Goal: Information Seeking & Learning: Understand process/instructions

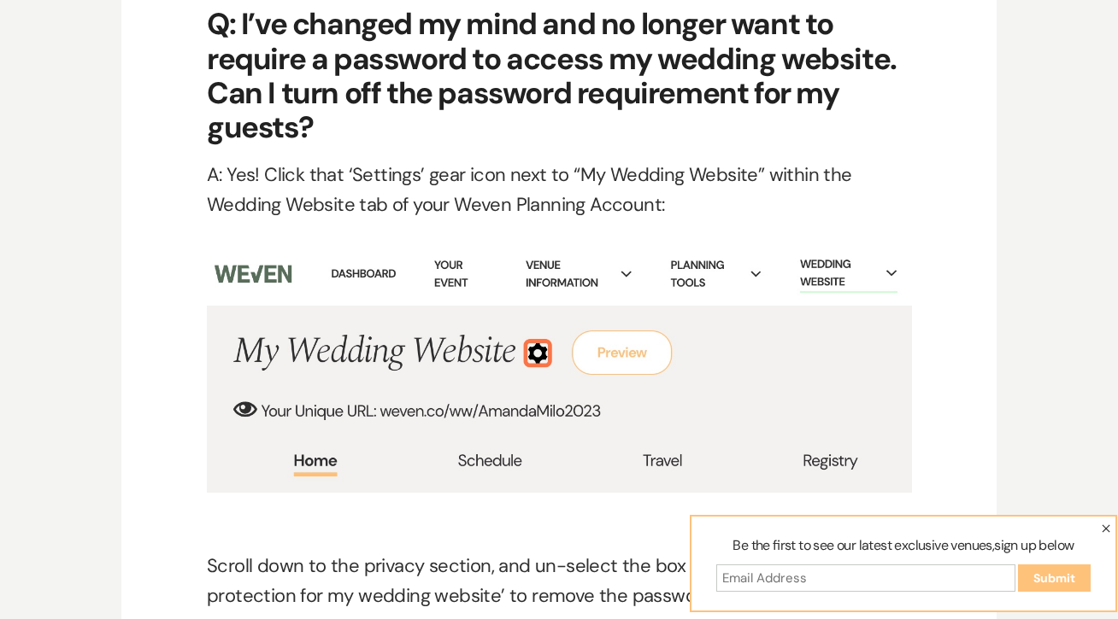
scroll to position [7451, 0]
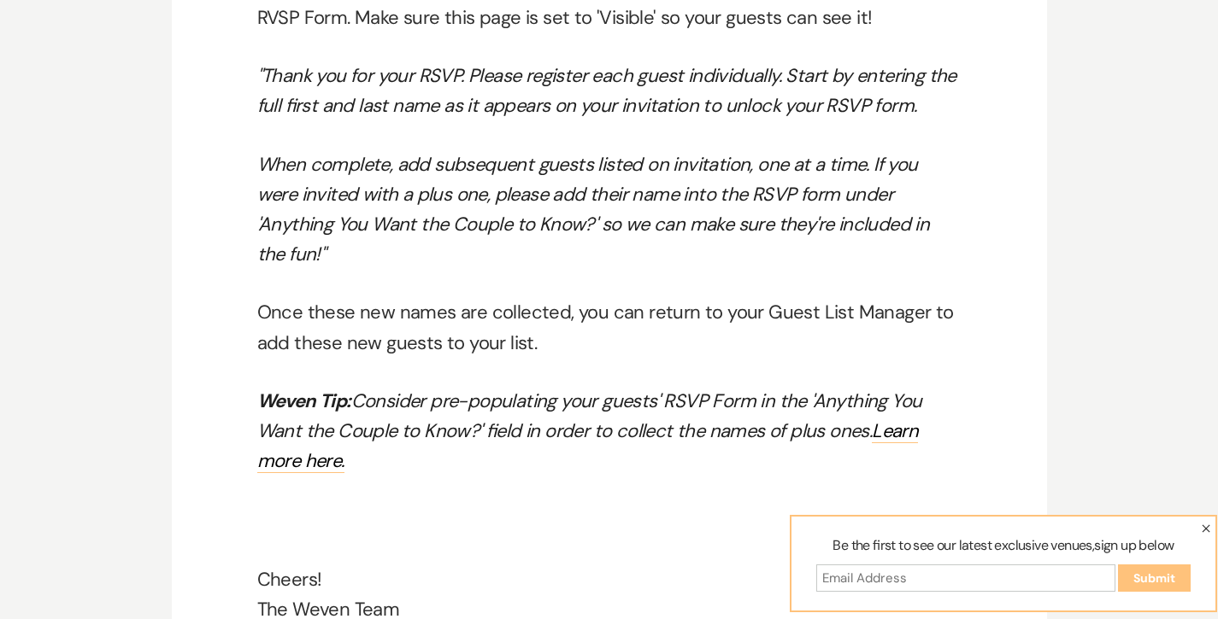
scroll to position [10411, 0]
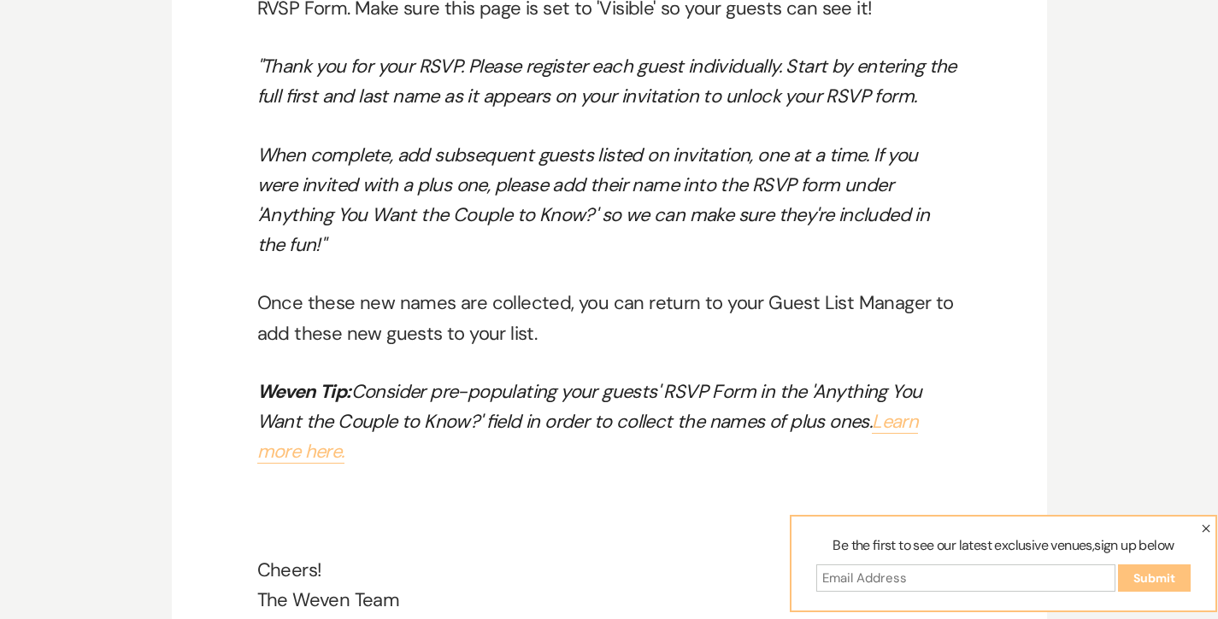
click at [886, 409] on link "Learn more here." at bounding box center [587, 436] width 661 height 55
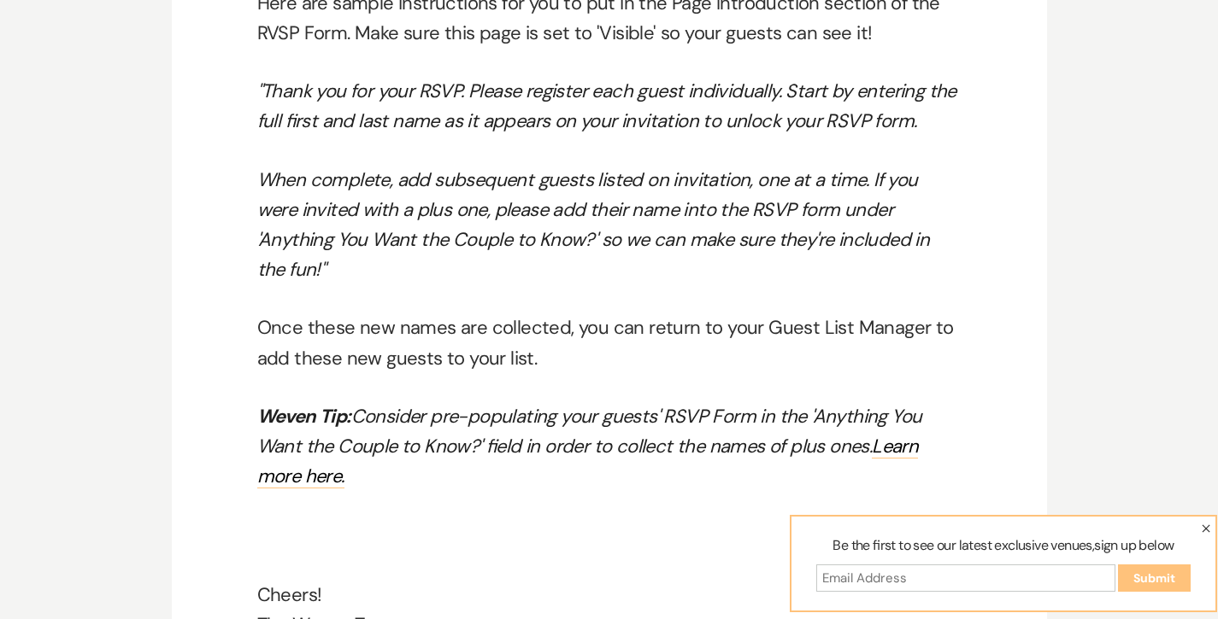
scroll to position [10389, 0]
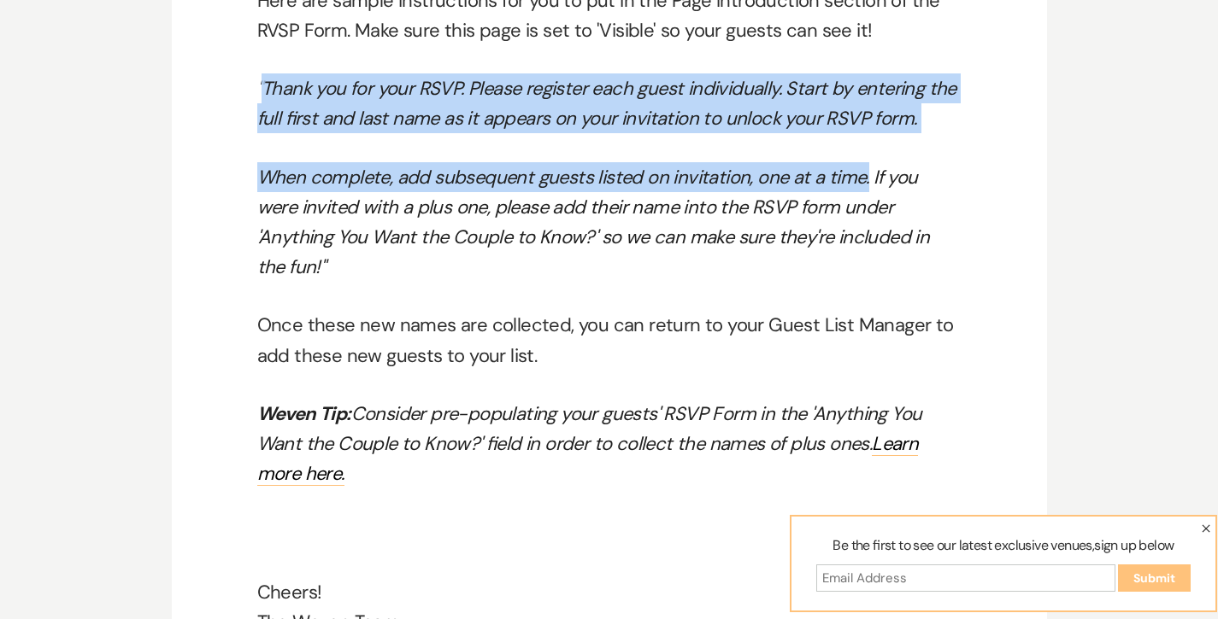
drag, startPoint x: 267, startPoint y: 87, endPoint x: 865, endPoint y: 168, distance: 603.6
copy div "Thank you for your RSVP. Please register each guest individually. Start by ente…"
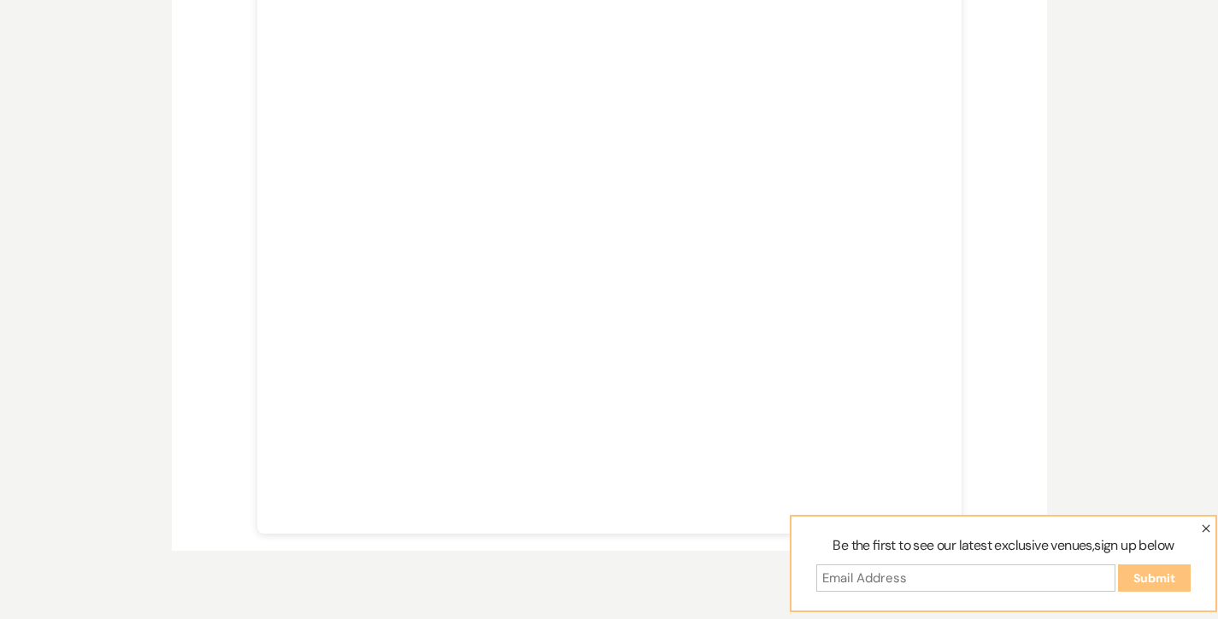
scroll to position [512, 0]
click at [1205, 529] on icon "button" at bounding box center [1206, 529] width 8 height 8
